Goal: Information Seeking & Learning: Learn about a topic

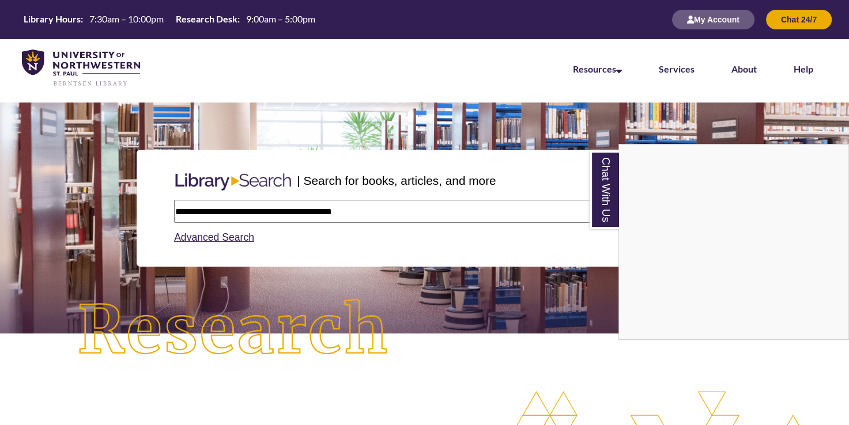
type input "**********"
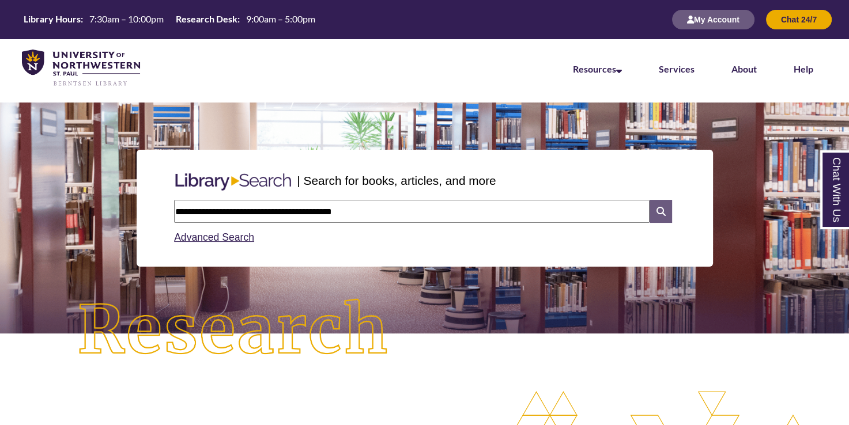
click at [657, 213] on icon at bounding box center [660, 211] width 22 height 23
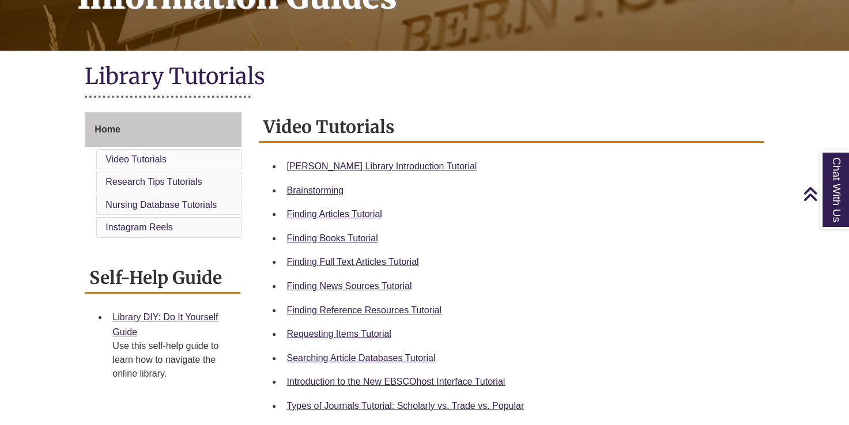
scroll to position [226, 0]
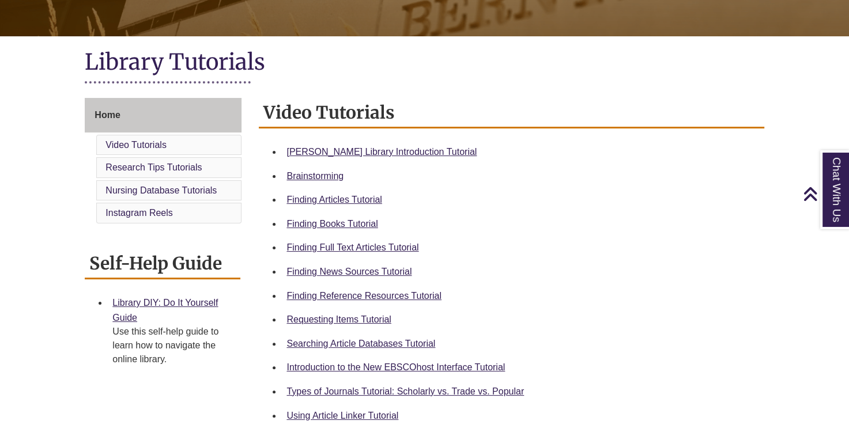
click at [347, 326] on div "Requesting Items Tutorial" at bounding box center [520, 319] width 468 height 15
click at [330, 316] on link "Requesting Items Tutorial" at bounding box center [338, 320] width 104 height 10
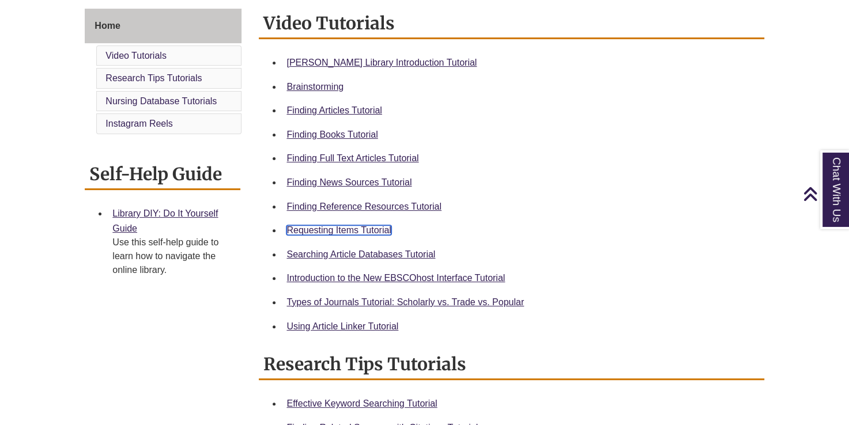
scroll to position [316, 0]
click at [368, 308] on div "Types of Journals Tutorial: Scholarly vs. Trade vs. Popular" at bounding box center [520, 301] width 468 height 15
click at [364, 305] on link "Types of Journals Tutorial: Scholarly vs. Trade vs. Popular" at bounding box center [404, 302] width 237 height 10
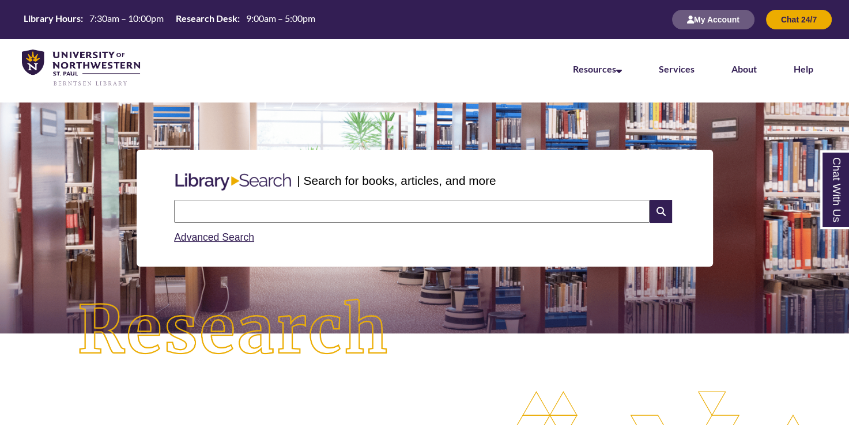
click at [320, 211] on input "text" at bounding box center [411, 211] width 475 height 23
type input "**********"
click at [659, 213] on icon at bounding box center [660, 211] width 22 height 23
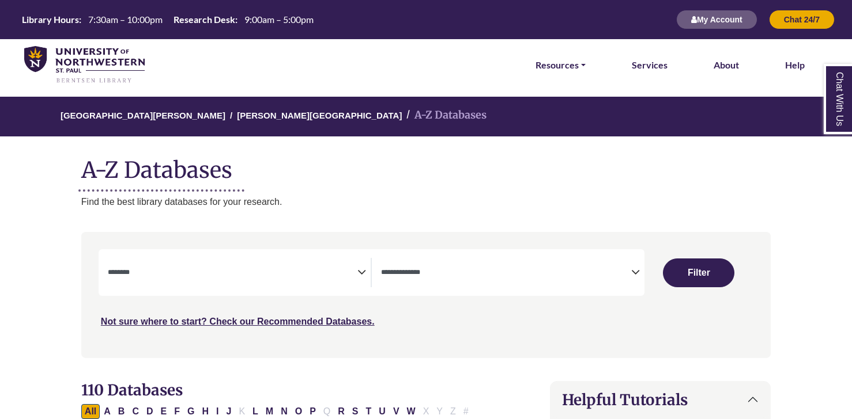
select select "Database Subject Filter"
select select "Database Types Filter"
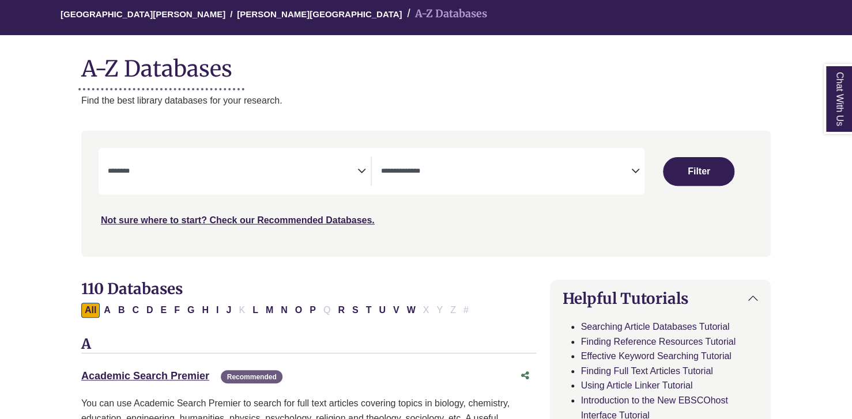
click at [279, 171] on textarea "Search" at bounding box center [232, 172] width 249 height 9
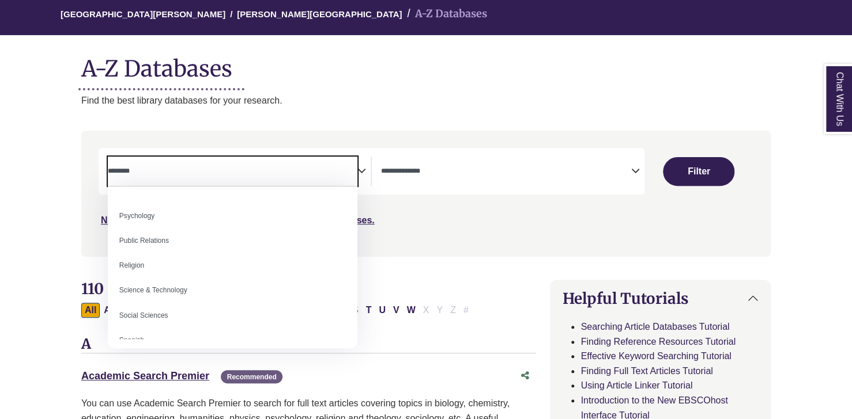
scroll to position [1026, 0]
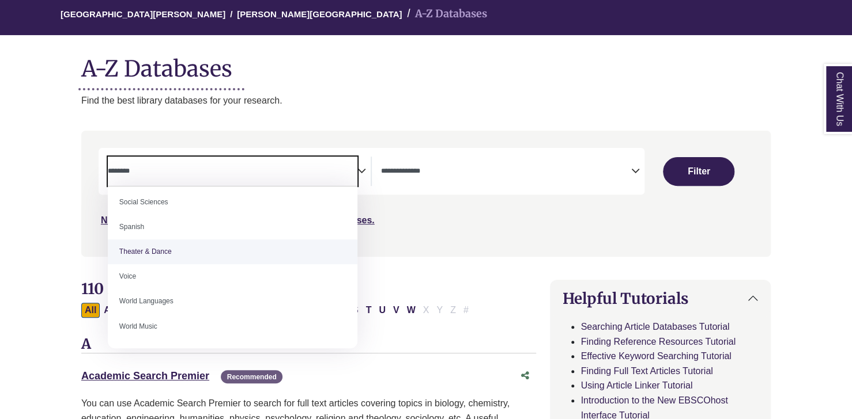
select select "******"
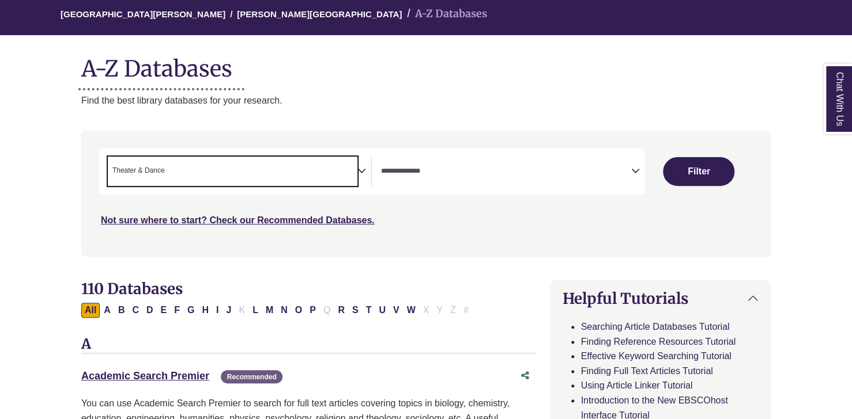
scroll to position [481, 0]
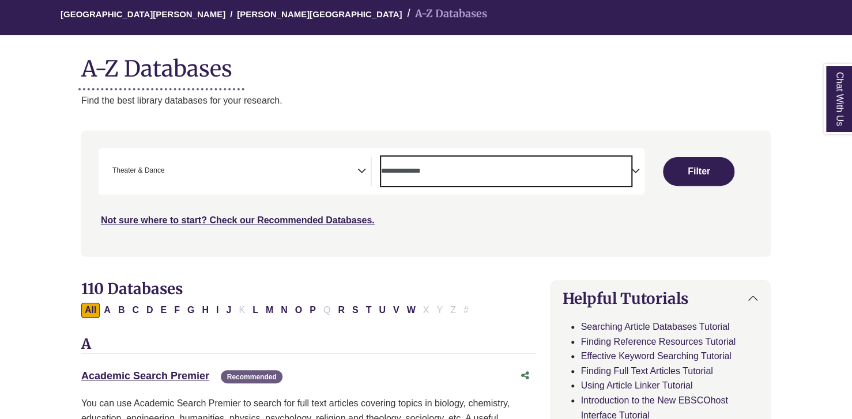
click at [626, 163] on span "Search filters" at bounding box center [505, 171] width 249 height 29
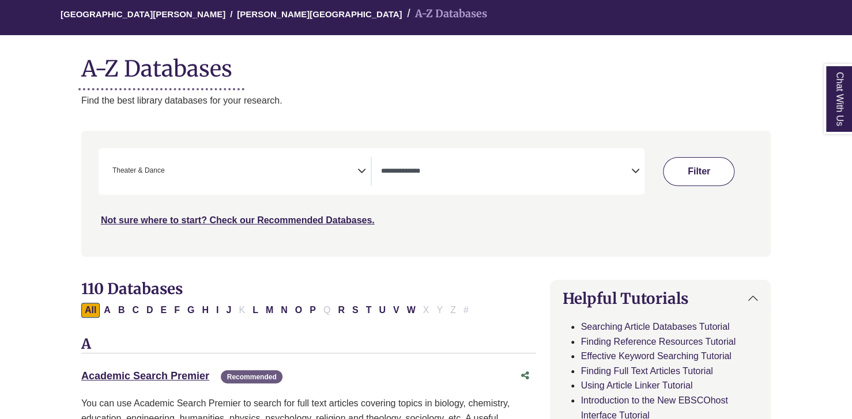
click at [694, 167] on button "Filter" at bounding box center [698, 171] width 71 height 29
select select "Database Types Filter"
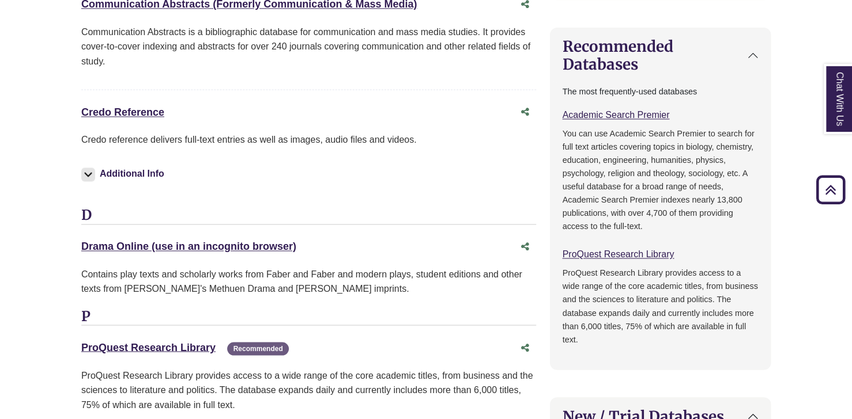
scroll to position [772, 0]
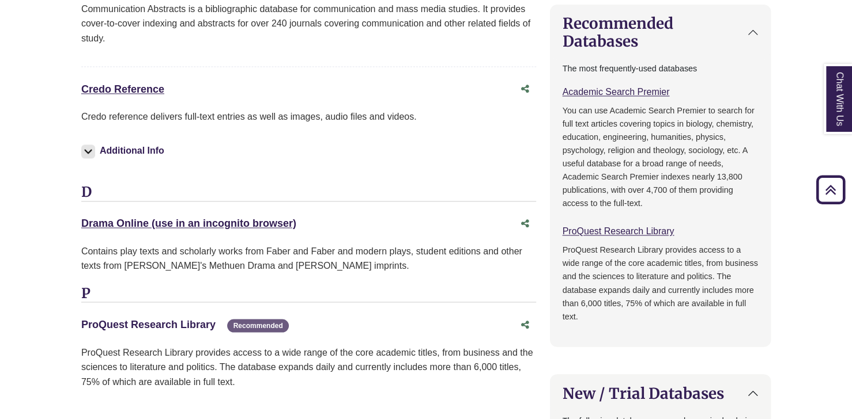
click at [112, 324] on link "ProQuest Research Library This link opens in a new window" at bounding box center [148, 325] width 134 height 12
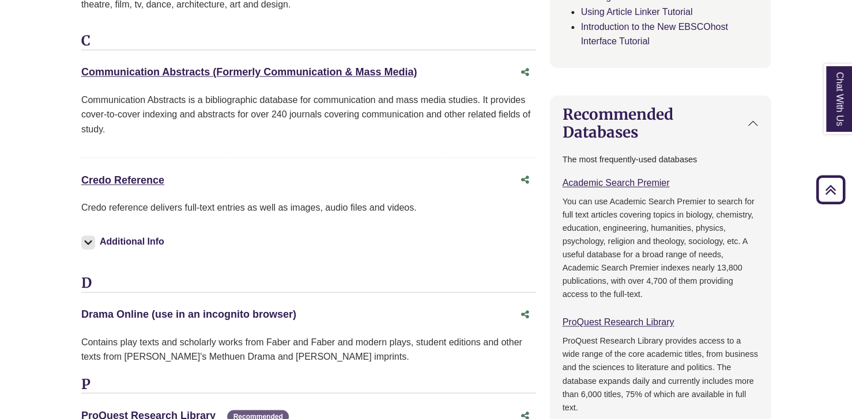
scroll to position [675, 0]
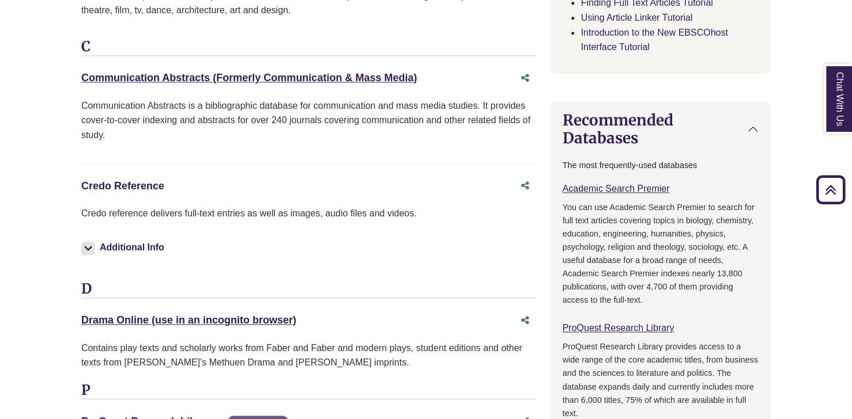
click at [120, 183] on link "Credo Reference This link opens in a new window" at bounding box center [122, 186] width 83 height 12
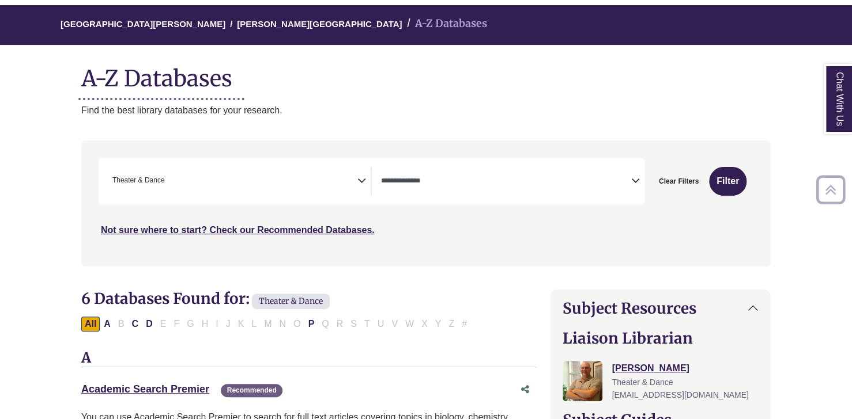
scroll to position [304, 0]
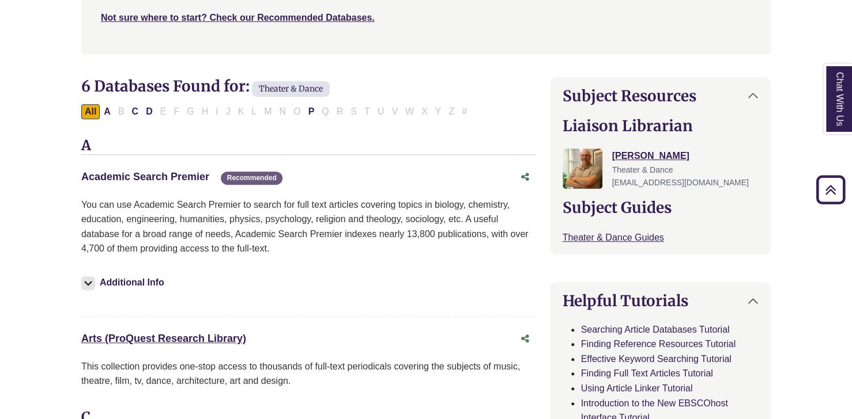
click at [162, 181] on link "Academic Search Premier This link opens in a new window" at bounding box center [145, 177] width 128 height 12
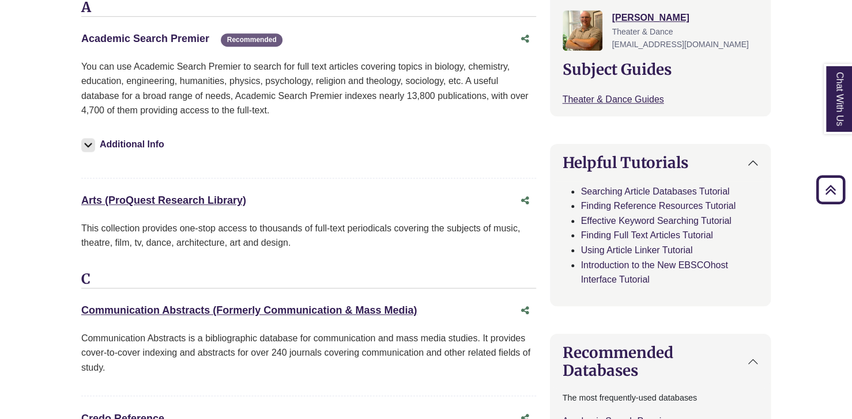
scroll to position [463, 0]
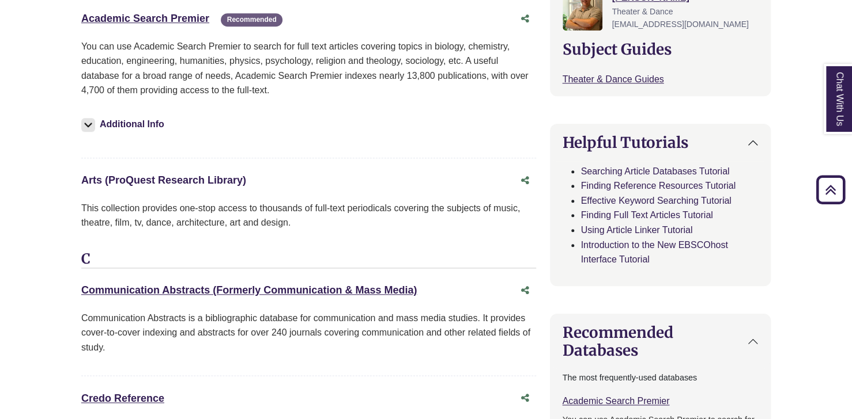
click at [179, 185] on link "Arts (ProQuest Research Library) This link opens in a new window" at bounding box center [163, 181] width 165 height 12
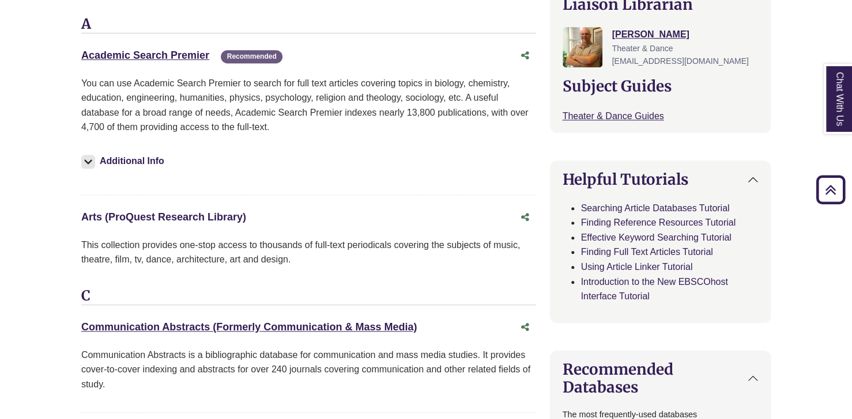
scroll to position [373, 0]
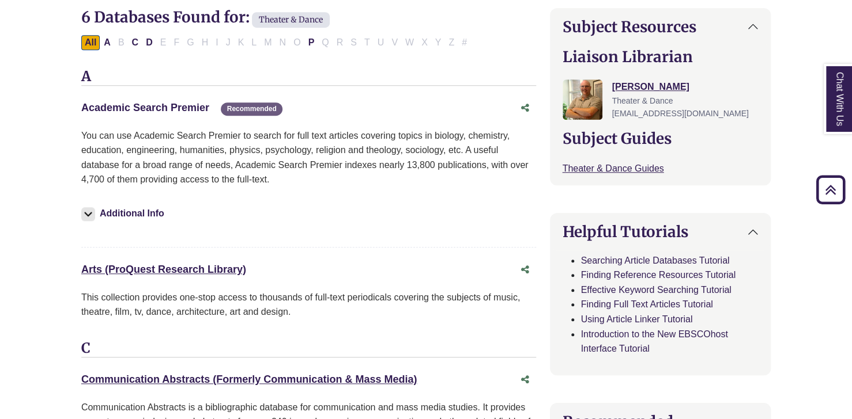
click at [187, 108] on link "Academic Search Premier This link opens in a new window" at bounding box center [145, 108] width 128 height 12
click at [150, 108] on link "Academic Search Premier This link opens in a new window" at bounding box center [145, 108] width 128 height 12
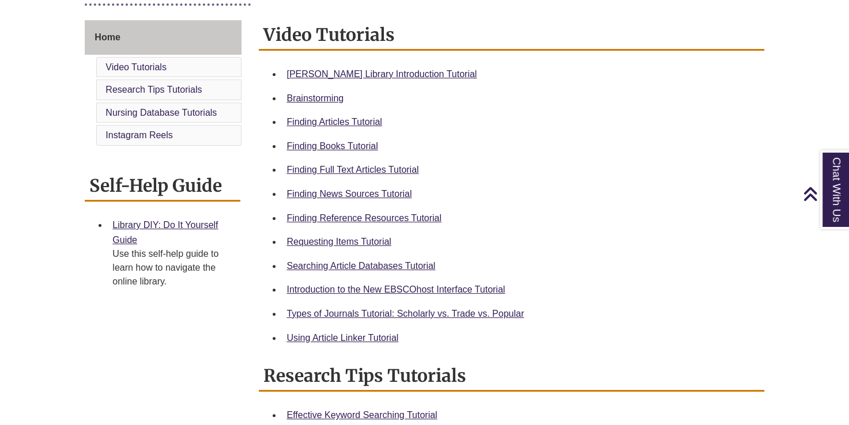
scroll to position [316, 0]
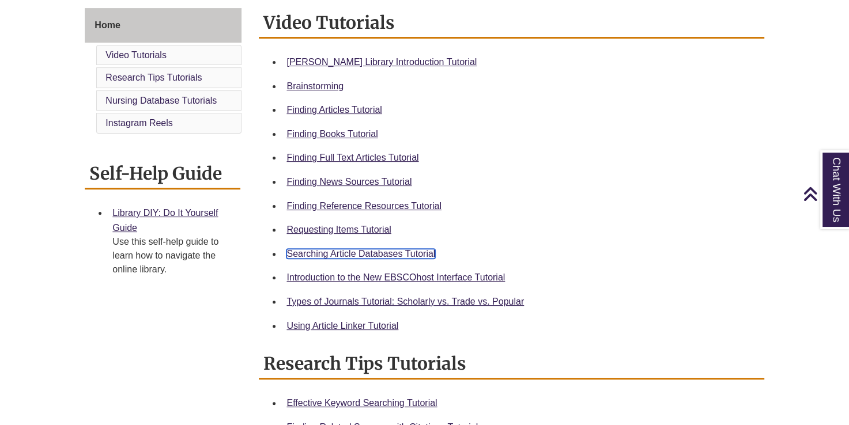
click at [339, 254] on link "Searching Article Databases Tutorial" at bounding box center [360, 254] width 149 height 10
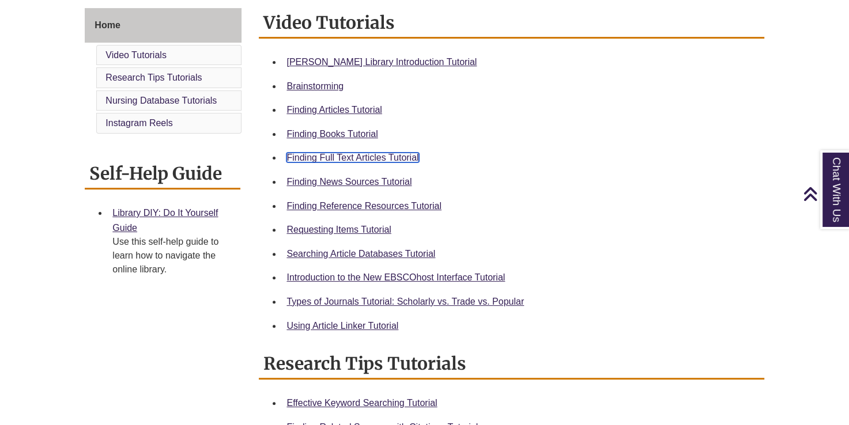
click at [353, 155] on link "Finding Full Text Articles Tutorial" at bounding box center [352, 158] width 132 height 10
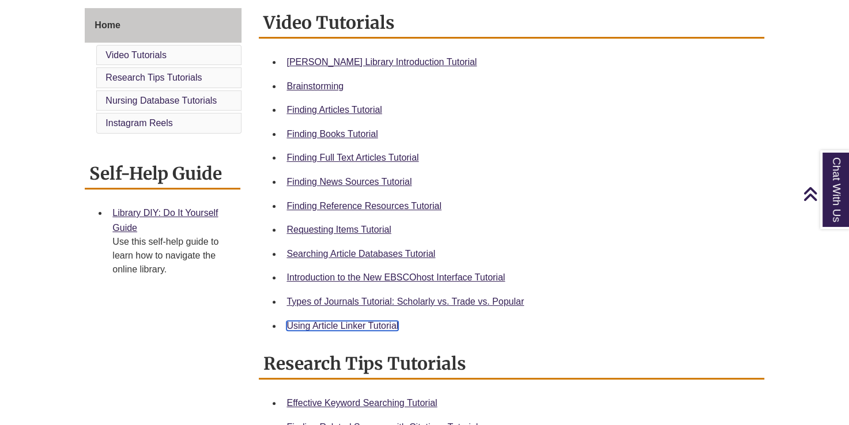
click at [308, 326] on link "Using Article Linker Tutorial" at bounding box center [342, 326] width 112 height 10
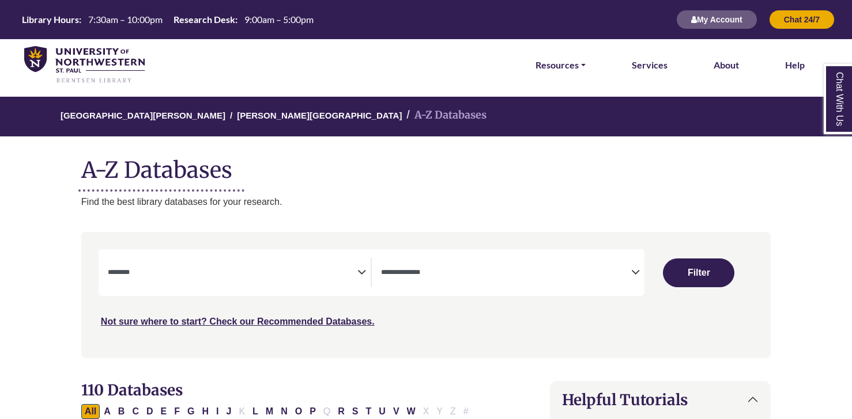
select select "Database Subject Filter"
select select "Database Types Filter"
